Goal: Information Seeking & Learning: Learn about a topic

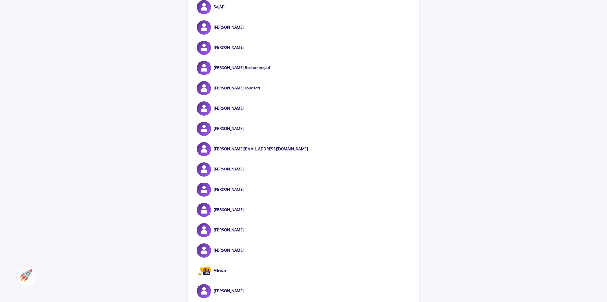
scroll to position [444, 0]
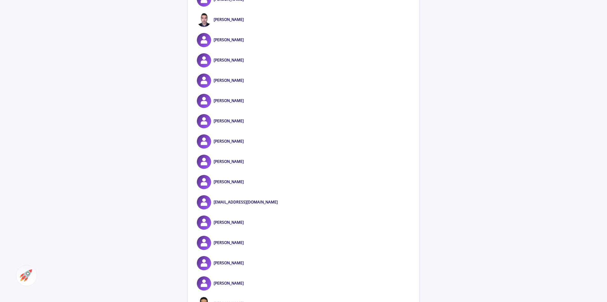
scroll to position [698, 0]
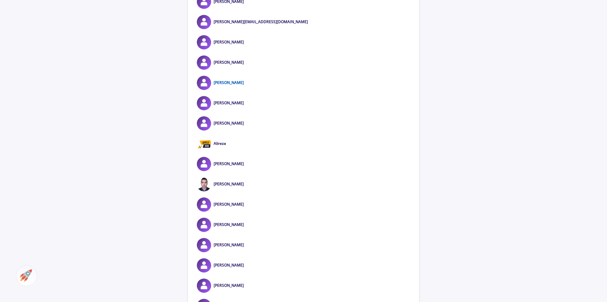
click at [236, 85] on link "[PERSON_NAME]" at bounding box center [229, 82] width 30 height 5
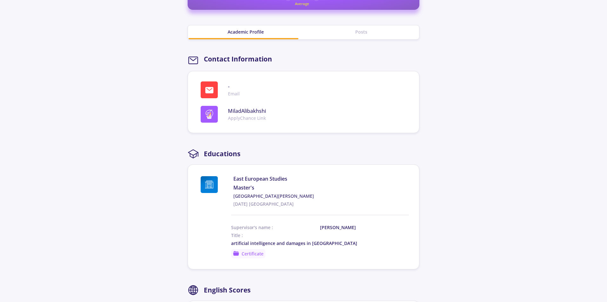
scroll to position [217, 0]
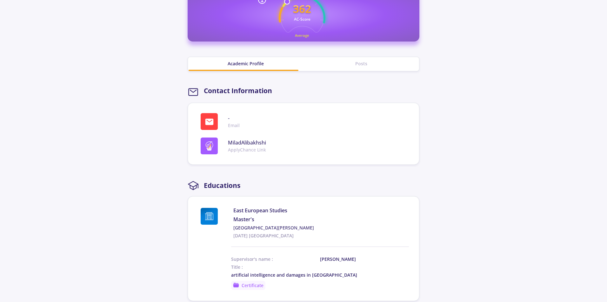
click at [358, 63] on div "Posts" at bounding box center [361, 63] width 116 height 7
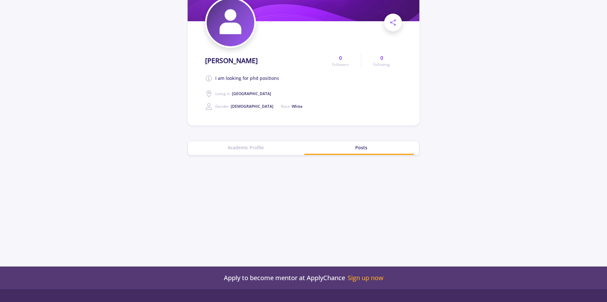
scroll to position [62, 0]
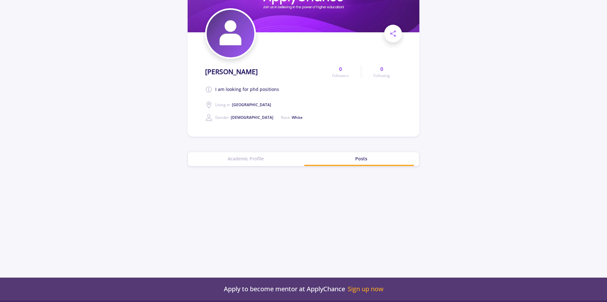
click at [245, 157] on div "Academic Profile" at bounding box center [246, 159] width 116 height 7
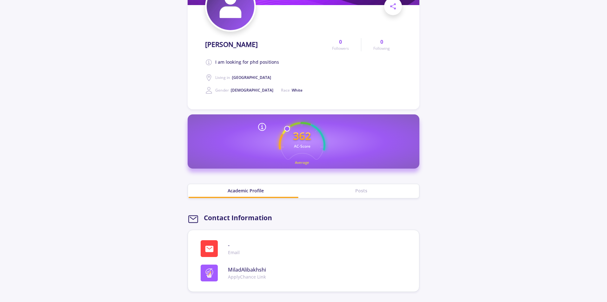
scroll to position [126, 0]
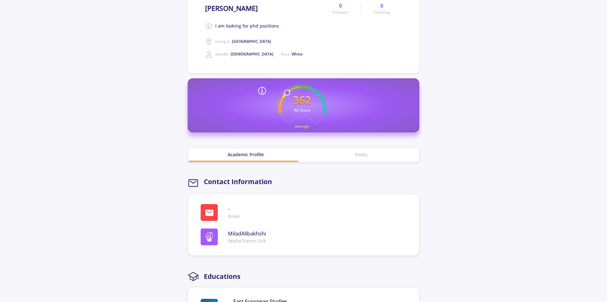
click at [363, 154] on div "Posts" at bounding box center [361, 154] width 116 height 7
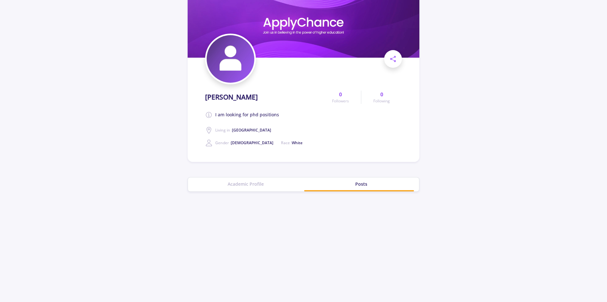
scroll to position [0, 0]
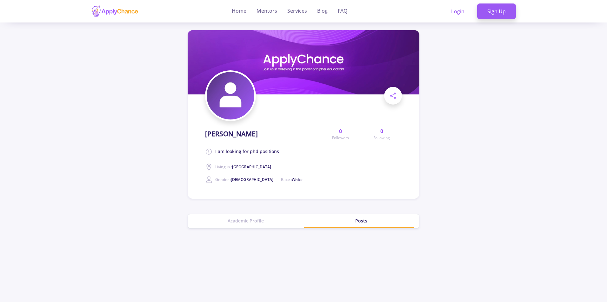
click at [245, 220] on div "Academic Profile" at bounding box center [246, 221] width 116 height 7
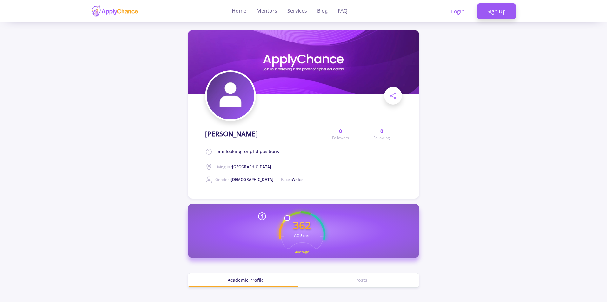
scroll to position [63, 0]
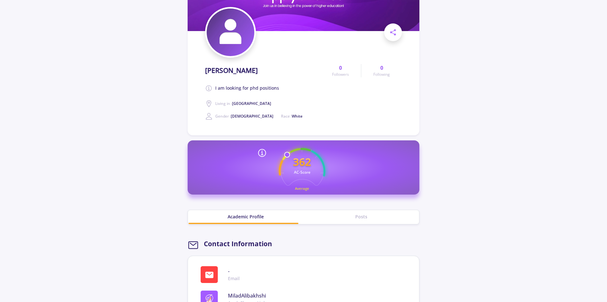
click at [261, 152] on icon at bounding box center [262, 153] width 10 height 10
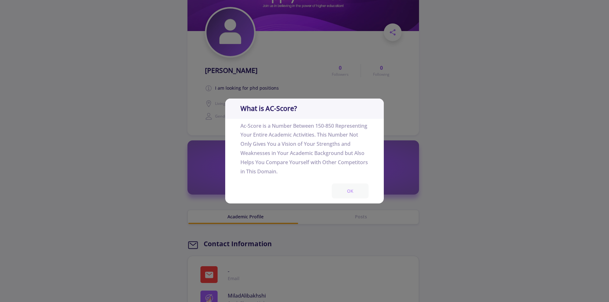
click at [352, 189] on button "OK" at bounding box center [350, 191] width 37 height 15
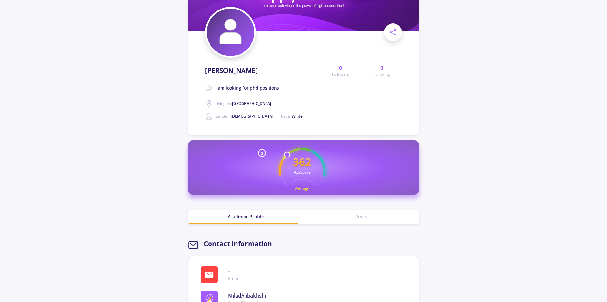
click at [261, 151] on icon at bounding box center [262, 153] width 10 height 10
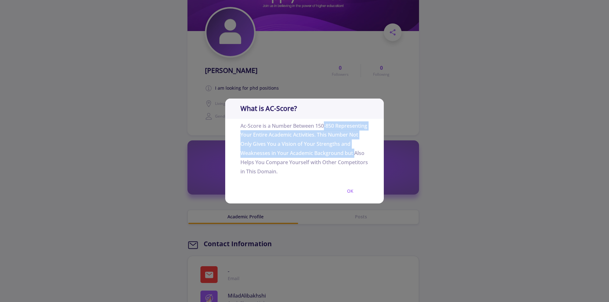
drag, startPoint x: 328, startPoint y: 126, endPoint x: 352, endPoint y: 149, distance: 33.4
click at [352, 149] on p "Ac-Score is a Number Between 150-850 Representing Your Entire Academic Activiti…" at bounding box center [305, 149] width 128 height 60
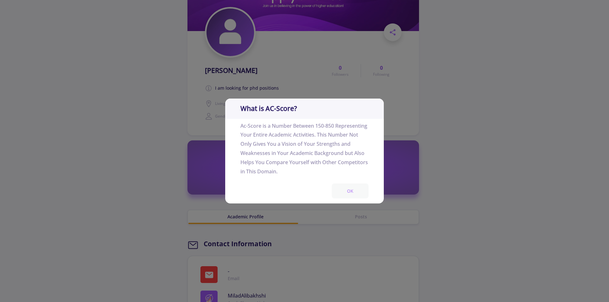
click at [350, 189] on button "OK" at bounding box center [350, 191] width 37 height 15
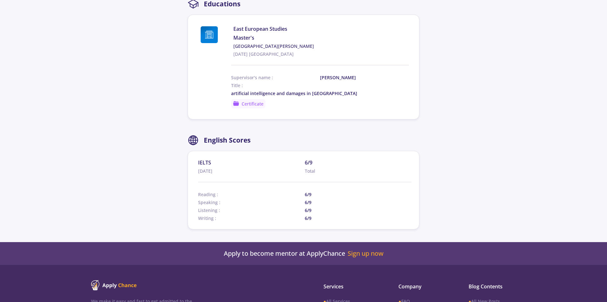
scroll to position [413, 0]
